Goal: Information Seeking & Learning: Understand process/instructions

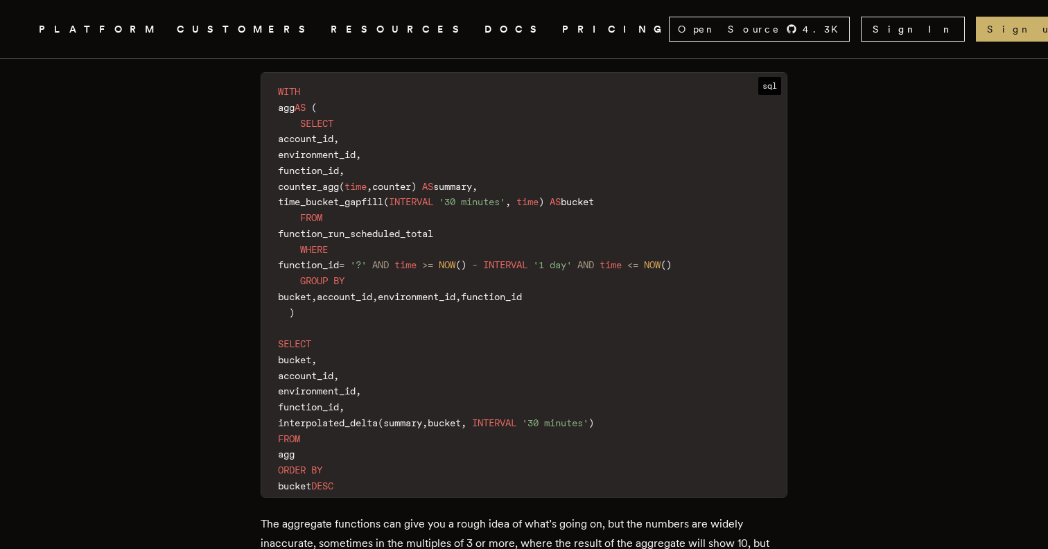
scroll to position [5121, 0]
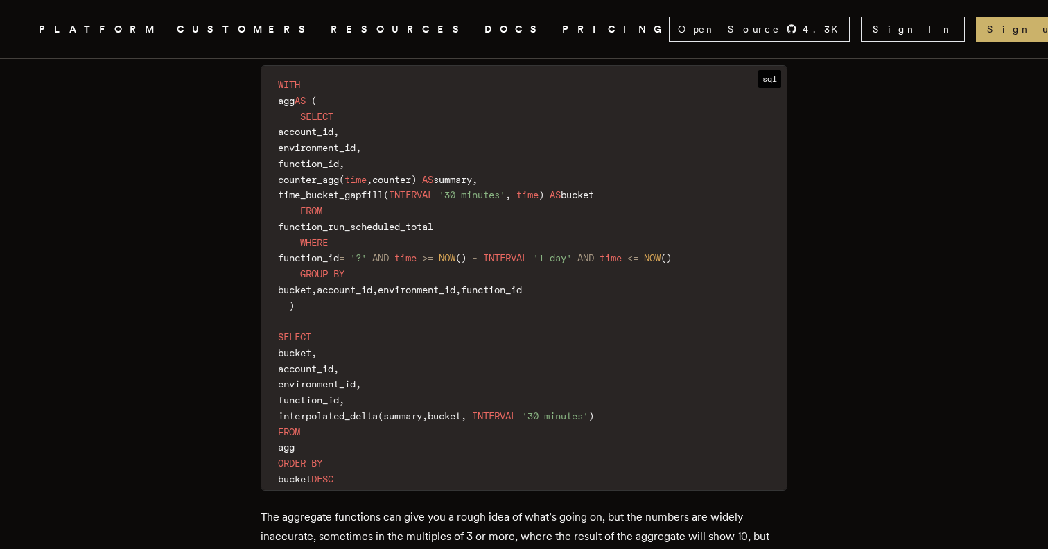
click at [383, 189] on span "time_bucket_gapfill" at bounding box center [330, 194] width 105 height 11
click at [394, 167] on code "WITH agg AS ( SELECT account_id , environment_id , function_id , counter_agg ( …" at bounding box center [523, 282] width 525 height 416
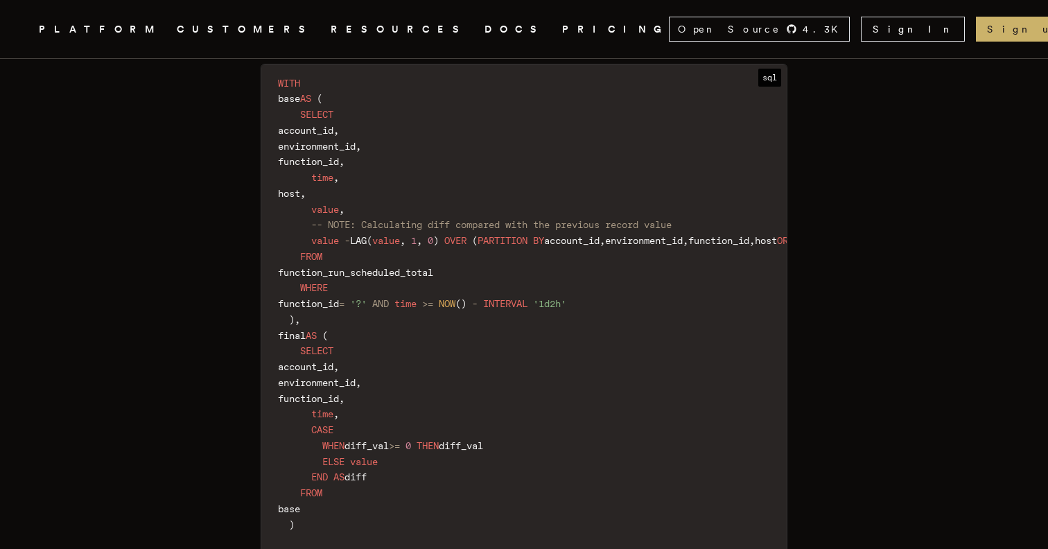
scroll to position [0, 0]
drag, startPoint x: 394, startPoint y: 164, endPoint x: 593, endPoint y: 165, distance: 198.9
click at [589, 219] on span "-- NOTE: Calculating diff compared with the previous record value" at bounding box center [491, 224] width 360 height 11
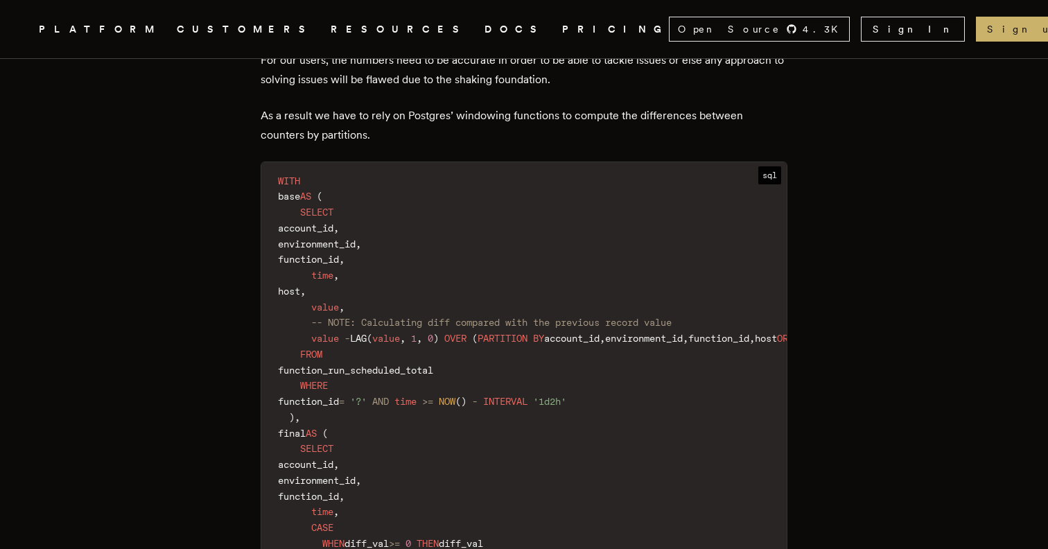
click at [474, 290] on code "WITH base AS ( SELECT account_id , environment_id , function_id , time , host ,…" at bounding box center [596, 519] width 671 height 699
drag, startPoint x: 497, startPoint y: 276, endPoint x: 650, endPoint y: 276, distance: 153.1
click at [649, 276] on code "WITH base AS ( SELECT account_id , environment_id , function_id , time , host ,…" at bounding box center [596, 519] width 671 height 699
click at [608, 315] on code "WITH base AS ( SELECT account_id , environment_id , function_id , time , host ,…" at bounding box center [596, 519] width 671 height 699
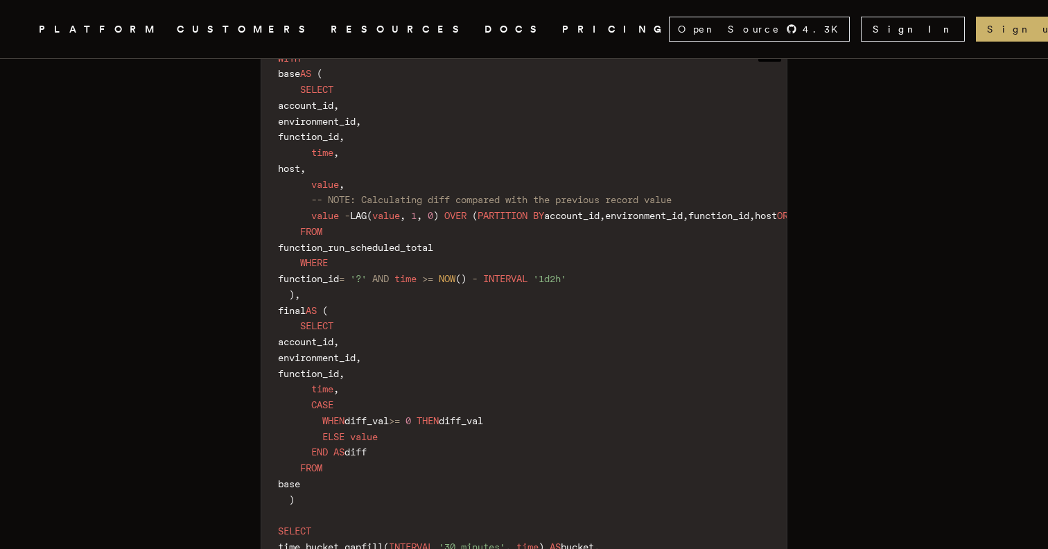
scroll to position [5795, 0]
click at [400, 414] on span ">=" at bounding box center [394, 419] width 11 height 11
click at [426, 376] on code "WITH base AS ( SELECT account_id , environment_id , function_id , time , host ,…" at bounding box center [596, 396] width 671 height 699
drag, startPoint x: 531, startPoint y: 360, endPoint x: 324, endPoint y: 356, distance: 207.2
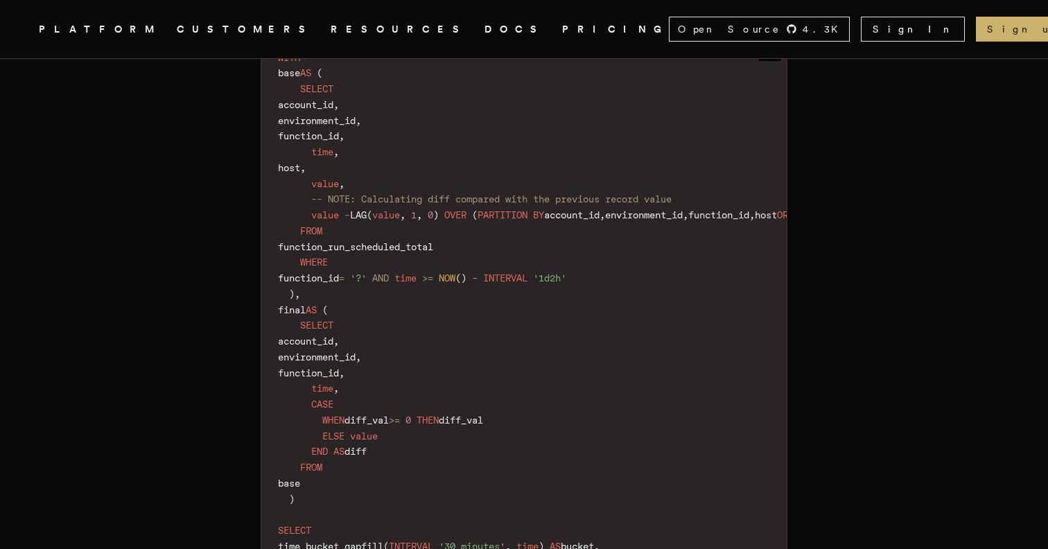
click at [324, 357] on code "WITH base AS ( SELECT account_id , environment_id , function_id , time , host ,…" at bounding box center [596, 396] width 671 height 699
click at [322, 414] on span at bounding box center [300, 419] width 44 height 11
drag, startPoint x: 347, startPoint y: 415, endPoint x: 306, endPoint y: 267, distance: 154.0
click at [306, 267] on code "WITH base AS ( SELECT account_id , environment_id , function_id , time , host ,…" at bounding box center [596, 396] width 671 height 699
copy code "SELECT account_id , environment_id , function_id , time , CASE WHEN diff_val >=…"
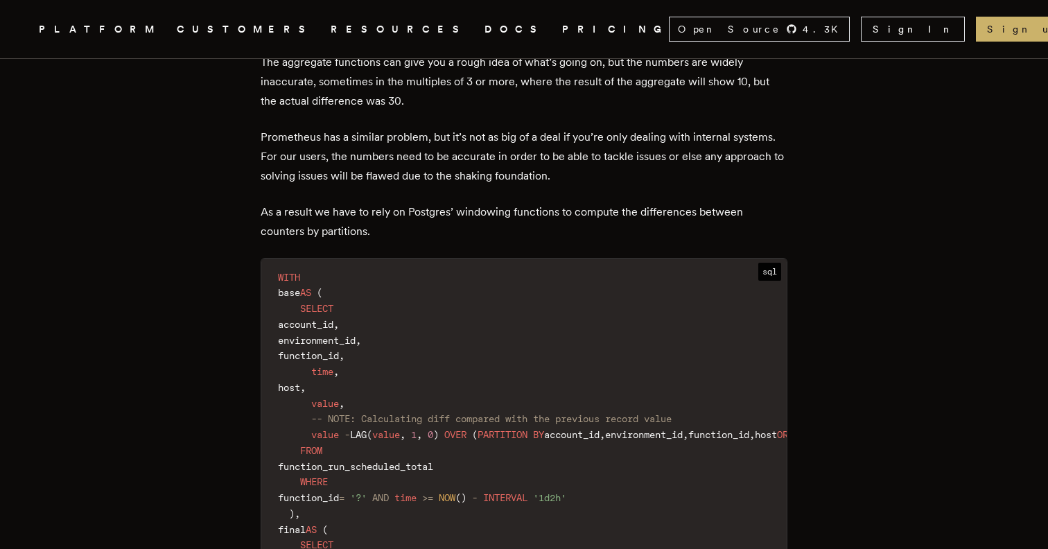
scroll to position [5570, 0]
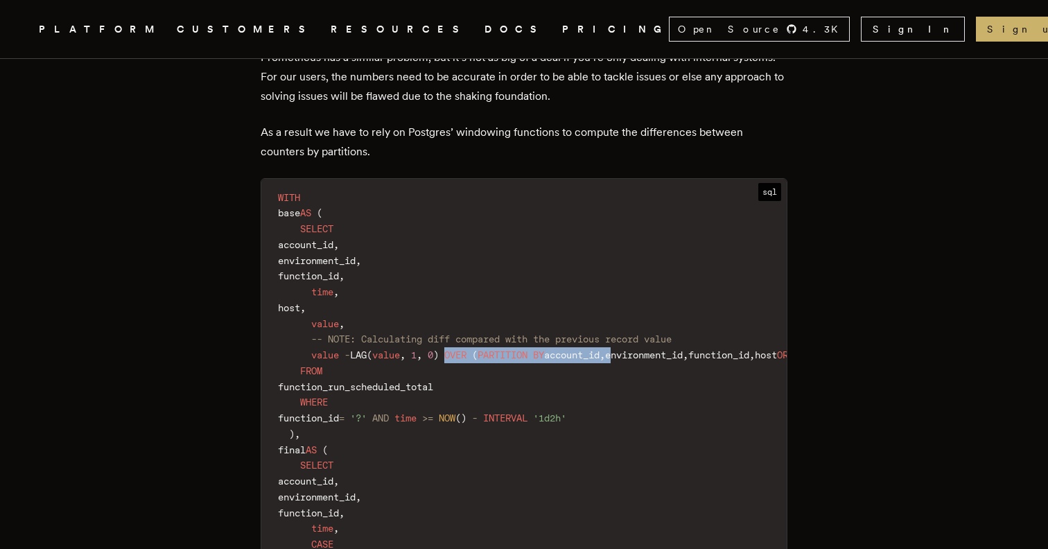
drag, startPoint x: 465, startPoint y: 299, endPoint x: 652, endPoint y: 299, distance: 187.1
click at [651, 299] on code "WITH base AS ( SELECT account_id , environment_id , function_id , time , host ,…" at bounding box center [596, 536] width 671 height 699
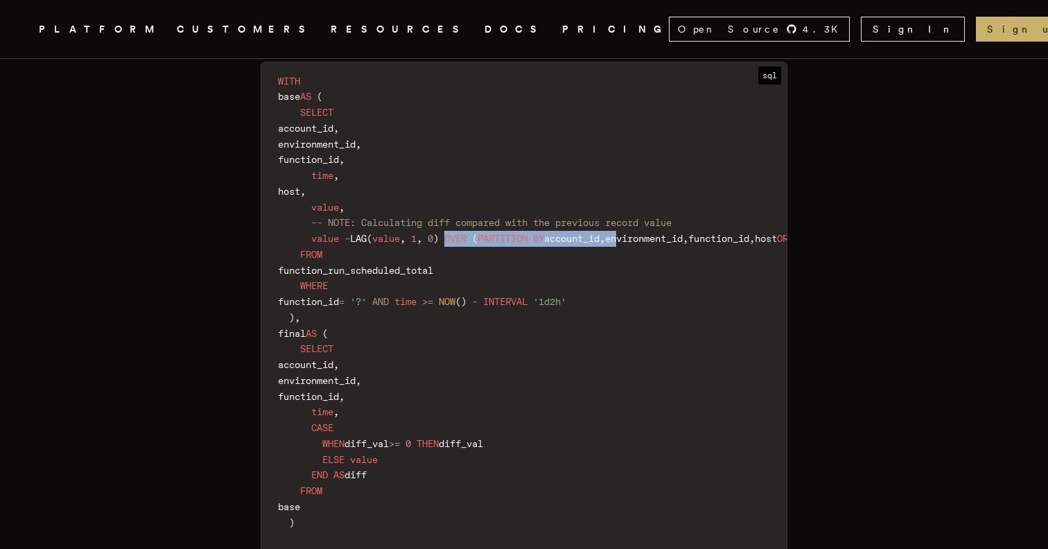
scroll to position [5779, 0]
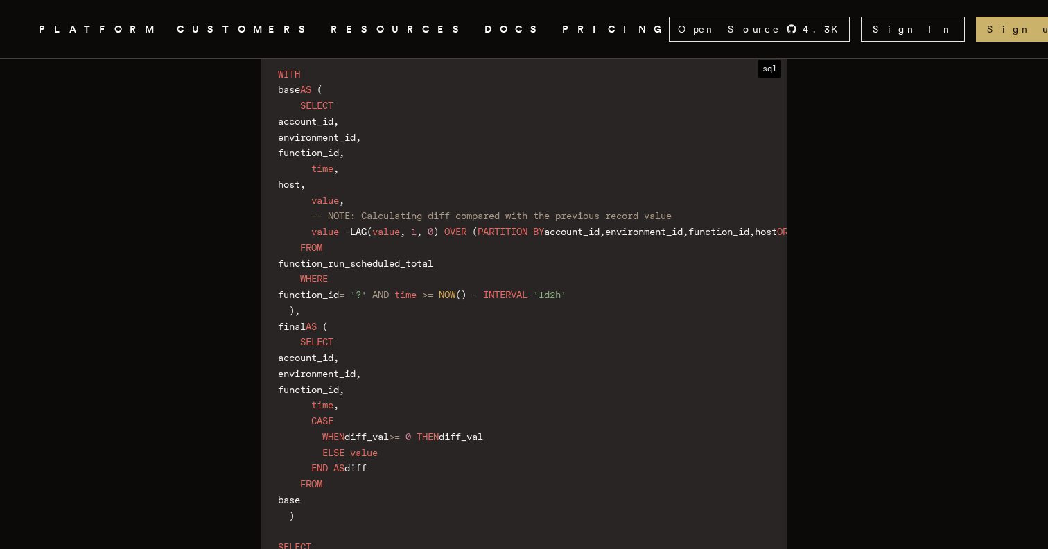
click at [479, 294] on code "WITH base AS ( SELECT account_id , environment_id , function_id , time , host ,…" at bounding box center [596, 413] width 671 height 699
click at [333, 179] on code "WITH base AS ( SELECT account_id , environment_id , function_id , time , host ,…" at bounding box center [596, 413] width 671 height 699
click at [396, 179] on code "WITH base AS ( SELECT account_id , environment_id , function_id , time , host ,…" at bounding box center [596, 413] width 671 height 699
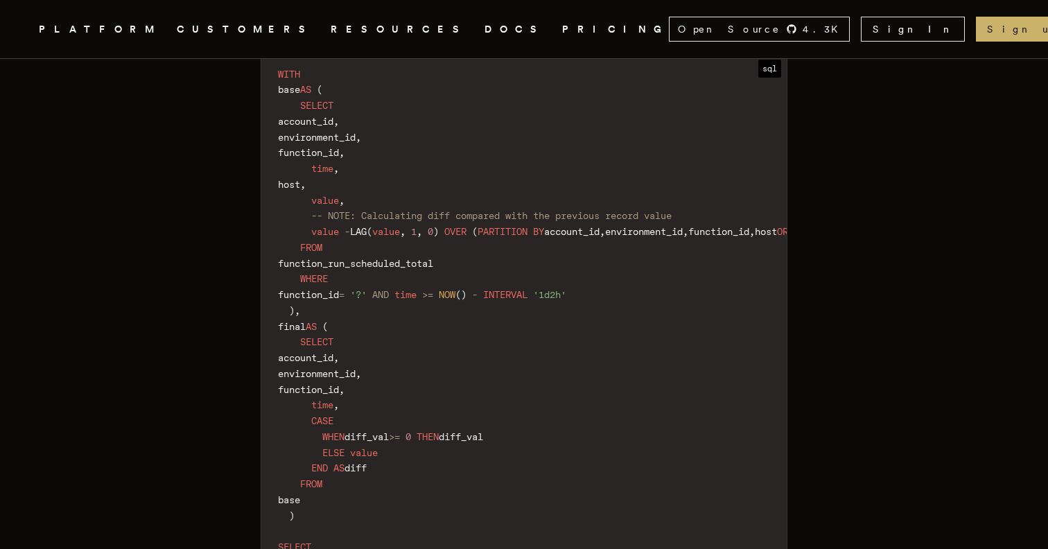
click at [396, 258] on span "function_run_scheduled_total" at bounding box center [355, 263] width 155 height 11
click at [396, 226] on span "value" at bounding box center [386, 231] width 28 height 11
click at [413, 190] on code "WITH base AS ( SELECT account_id , environment_id , function_id , time , host ,…" at bounding box center [596, 413] width 671 height 699
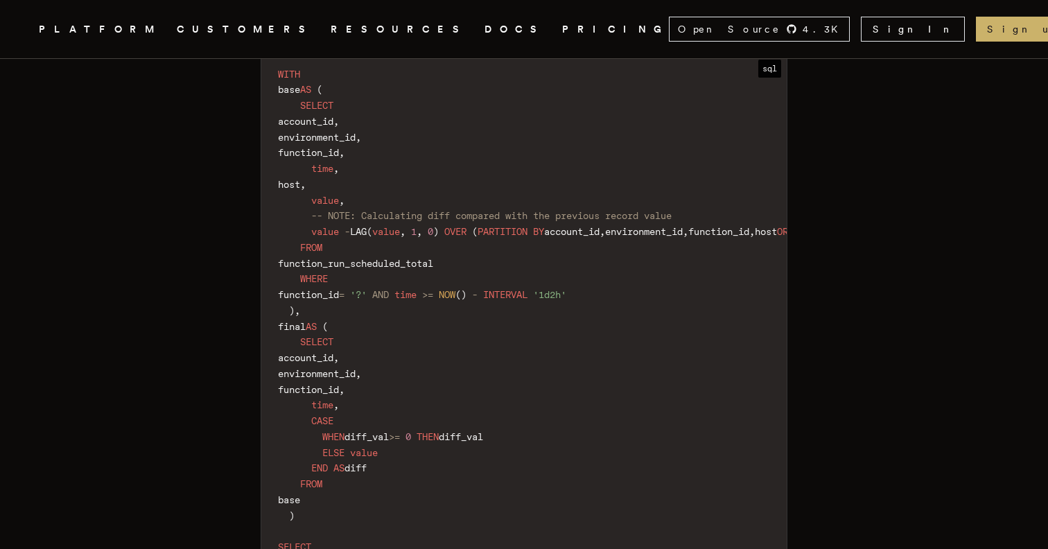
click at [400, 226] on span "value" at bounding box center [386, 231] width 28 height 11
click at [411, 195] on code "WITH base AS ( SELECT account_id , environment_id , function_id , time , host ,…" at bounding box center [596, 413] width 671 height 699
click at [392, 286] on code "WITH base AS ( SELECT account_id , environment_id , function_id , time , host ,…" at bounding box center [596, 413] width 671 height 699
click at [416, 289] on span "time" at bounding box center [405, 294] width 22 height 11
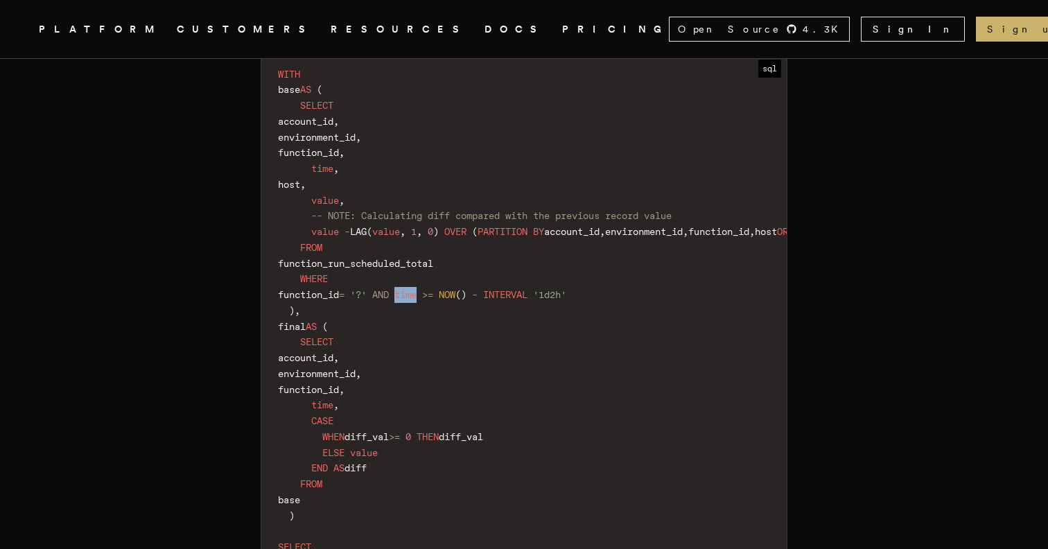
click at [416, 289] on span "time" at bounding box center [405, 294] width 22 height 11
click at [439, 289] on span at bounding box center [436, 294] width 6 height 11
click at [517, 274] on code "WITH base AS ( SELECT account_id , environment_id , function_id , time , host ,…" at bounding box center [596, 413] width 671 height 699
click at [545, 224] on code "WITH base AS ( SELECT account_id , environment_id , function_id , time , host ,…" at bounding box center [596, 413] width 671 height 699
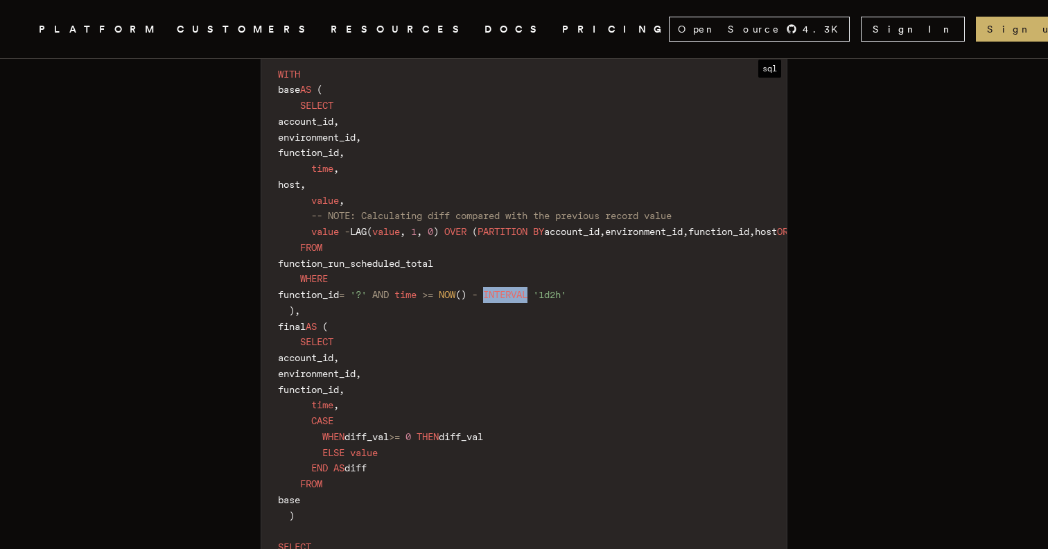
click at [545, 224] on code "WITH base AS ( SELECT account_id , environment_id , function_id , time , host ,…" at bounding box center [596, 413] width 671 height 699
click at [615, 226] on code "WITH base AS ( SELECT account_id , environment_id , function_id , time , host ,…" at bounding box center [596, 413] width 671 height 699
click at [606, 272] on code "WITH base AS ( SELECT account_id , environment_id , function_id , time , host ,…" at bounding box center [596, 413] width 671 height 699
